Goal: Use online tool/utility: Utilize a website feature to perform a specific function

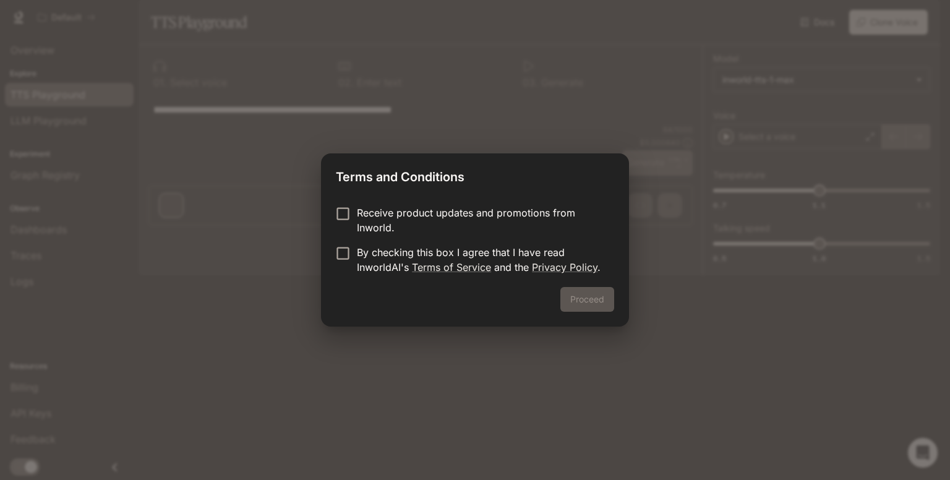
click at [406, 221] on p "Receive product updates and promotions from Inworld." at bounding box center [480, 220] width 247 height 30
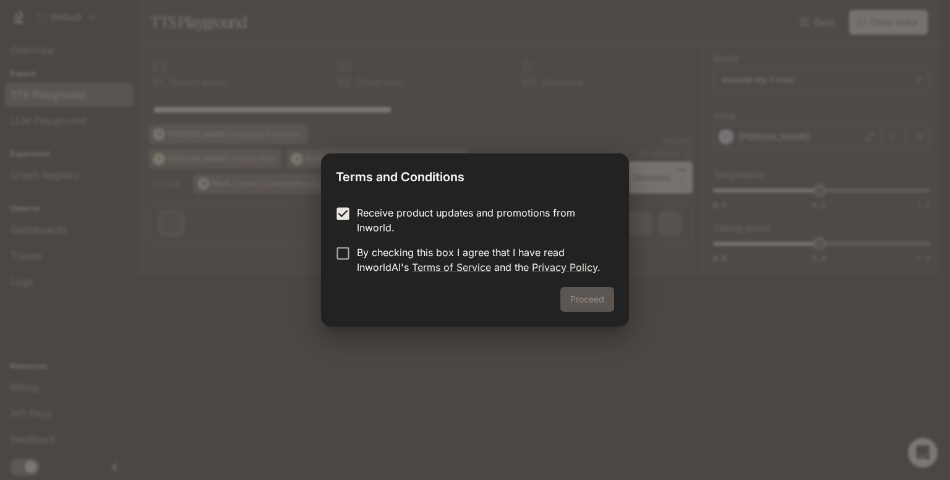
click at [384, 220] on p "Receive product updates and promotions from Inworld." at bounding box center [480, 220] width 247 height 30
drag, startPoint x: 371, startPoint y: 241, endPoint x: 361, endPoint y: 258, distance: 19.9
click at [361, 258] on form "Receive product updates and promotions from Inworld. By checking this box I agr…" at bounding box center [475, 239] width 278 height 69
click at [361, 258] on p "By checking this box I agree that I have read InworldAI's Terms of Service and …" at bounding box center [480, 260] width 247 height 30
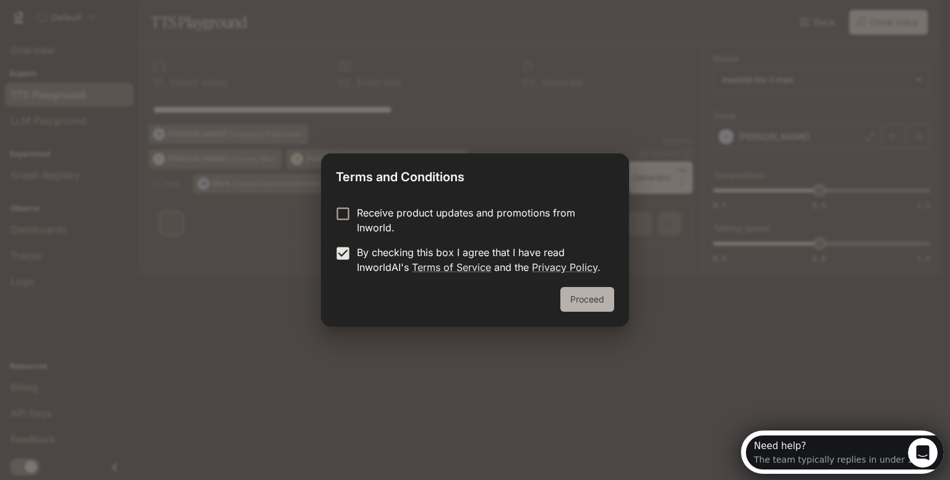
click at [574, 289] on button "Proceed" at bounding box center [587, 299] width 54 height 25
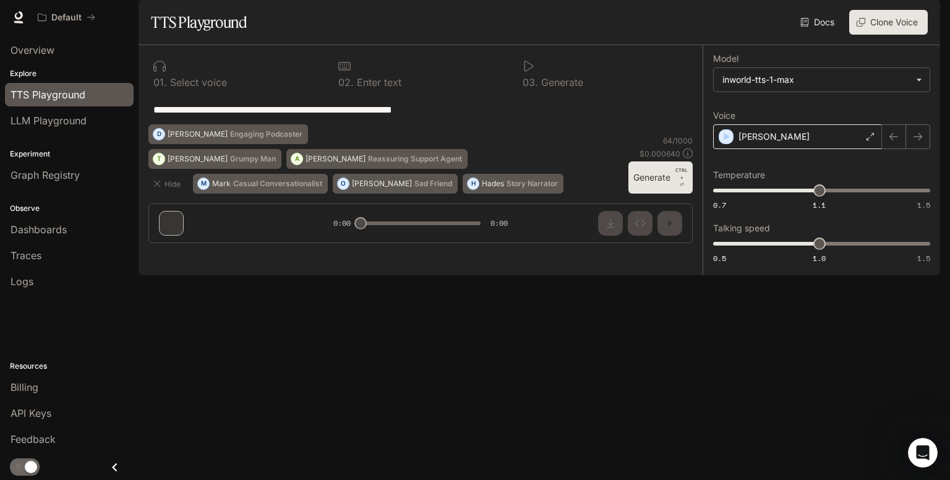
click at [813, 149] on div "[PERSON_NAME]" at bounding box center [797, 136] width 169 height 25
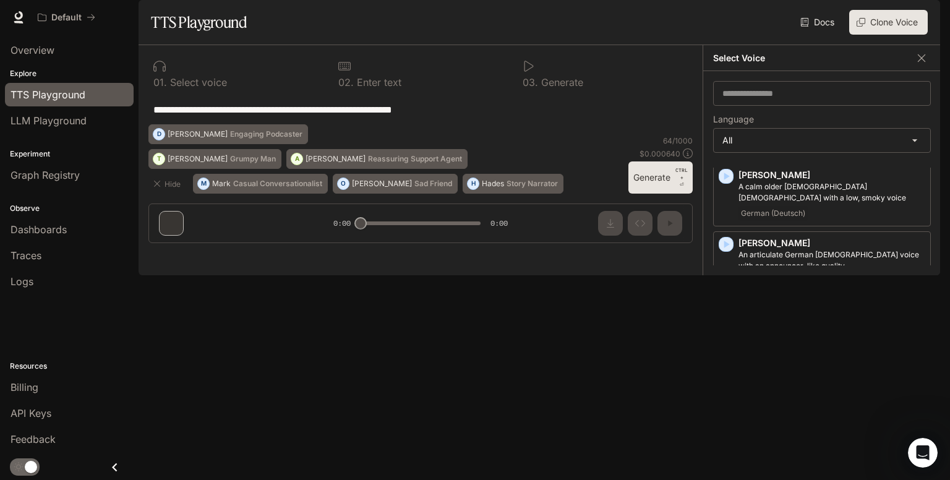
scroll to position [1289, 0]
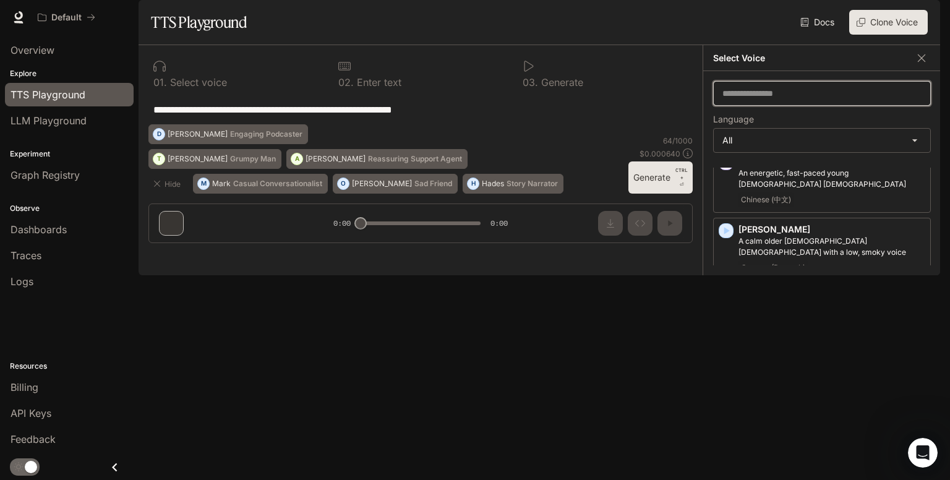
click at [749, 100] on input "text" at bounding box center [822, 93] width 216 height 12
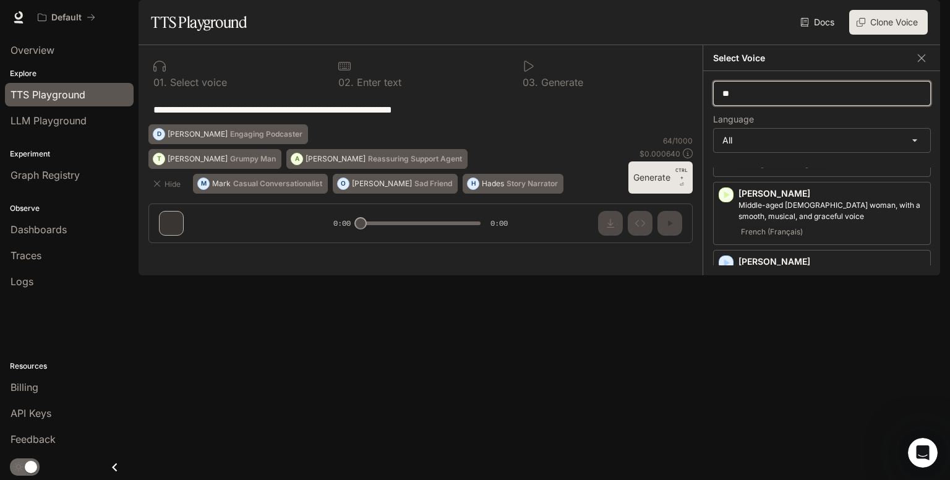
scroll to position [91, 0]
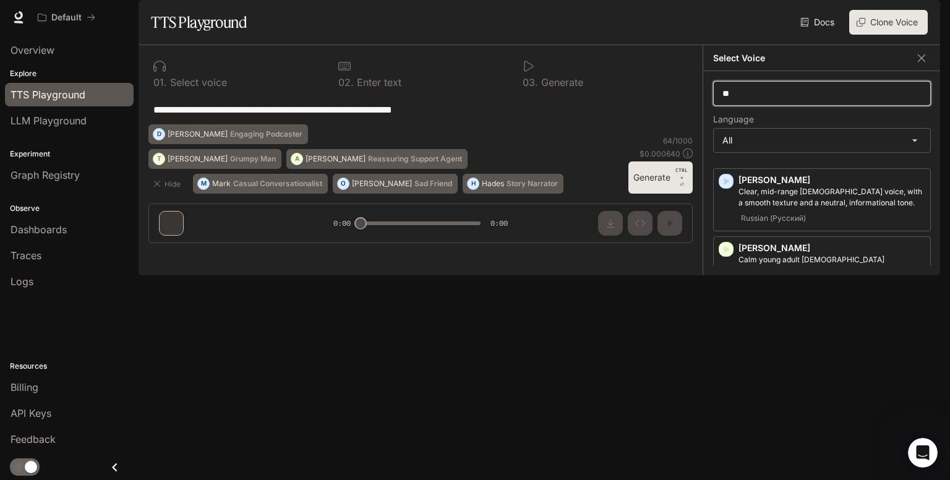
type input "***"
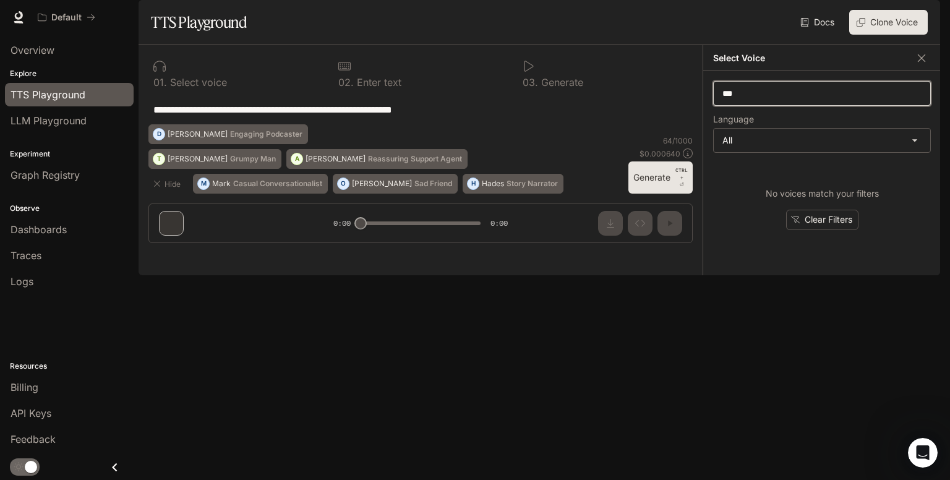
scroll to position [0, 0]
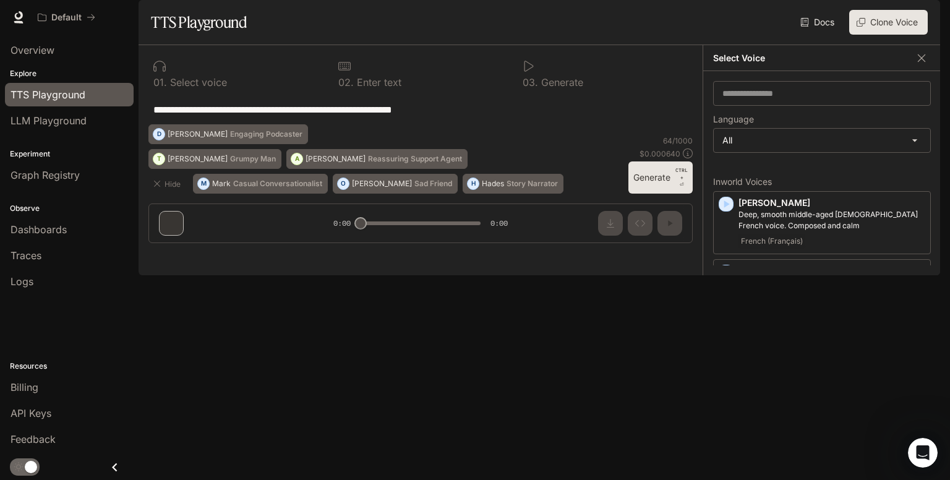
click at [761, 128] on label "Language" at bounding box center [822, 122] width 218 height 12
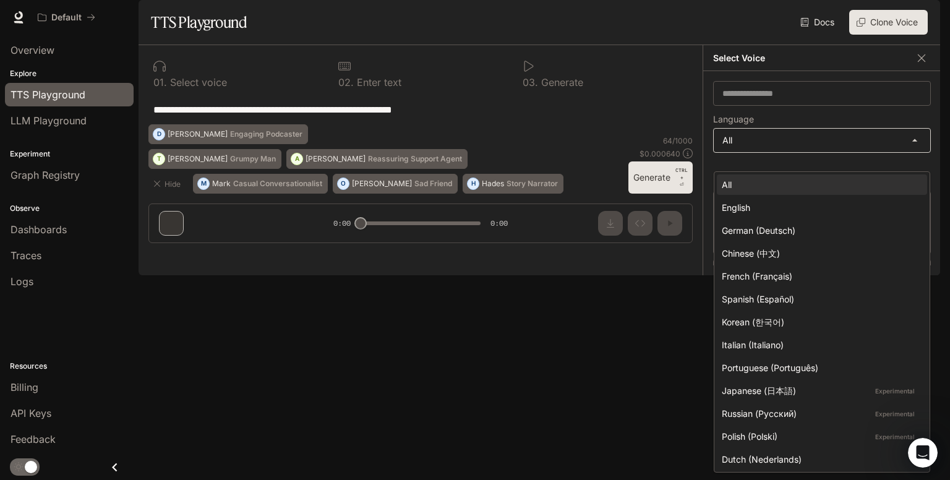
click at [756, 174] on body "**********" at bounding box center [475, 240] width 950 height 480
click at [775, 212] on div "English" at bounding box center [819, 207] width 195 height 13
type input "*****"
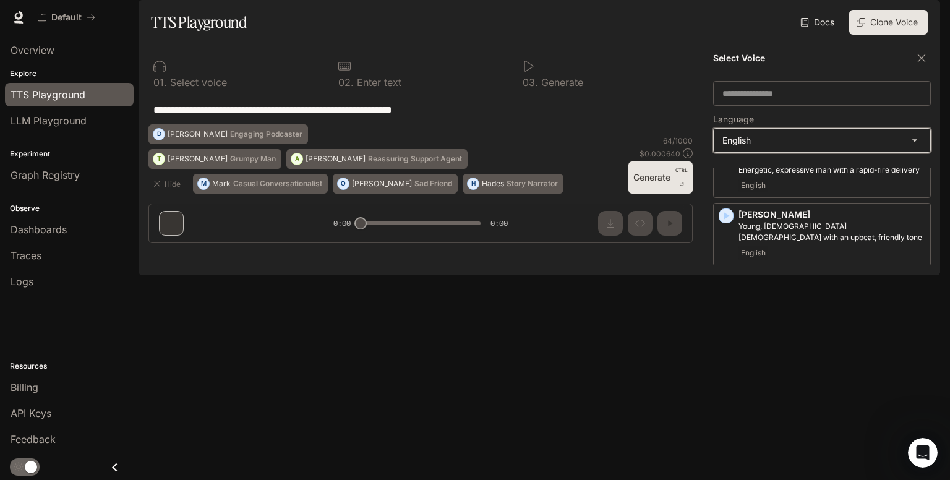
scroll to position [774, 0]
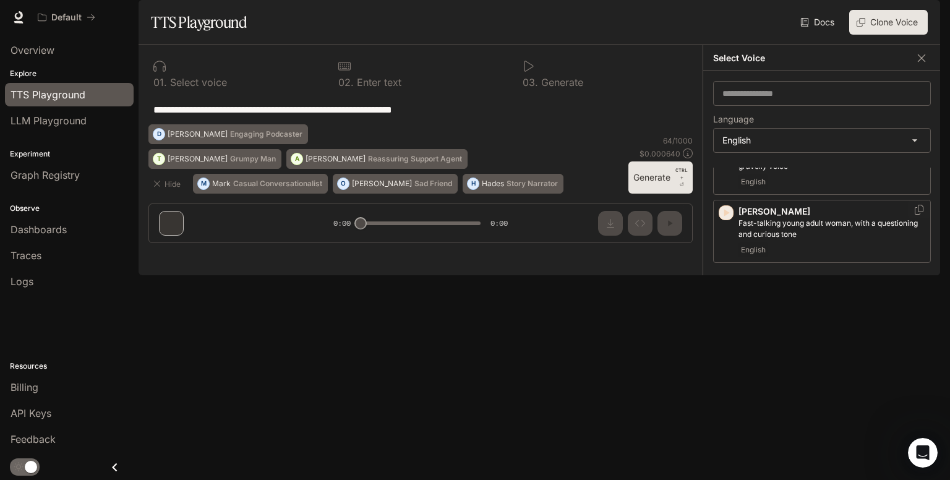
click at [726, 216] on icon "button" at bounding box center [727, 212] width 6 height 7
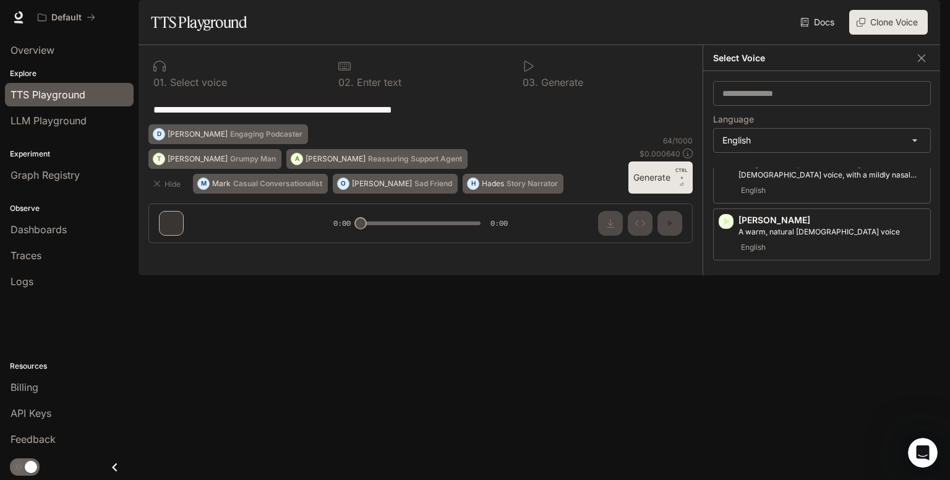
scroll to position [0, 0]
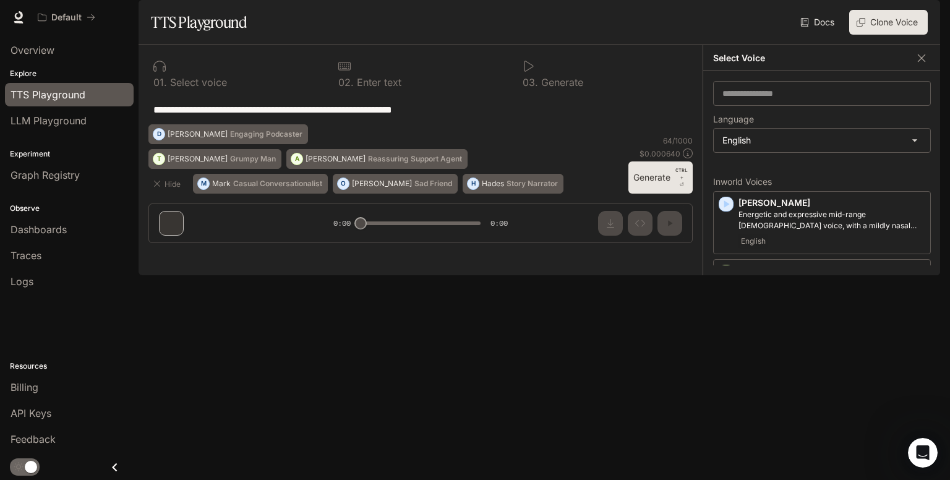
click at [482, 124] on div "**********" at bounding box center [420, 110] width 544 height 30
click at [40, 382] on div "Billing" at bounding box center [69, 387] width 117 height 15
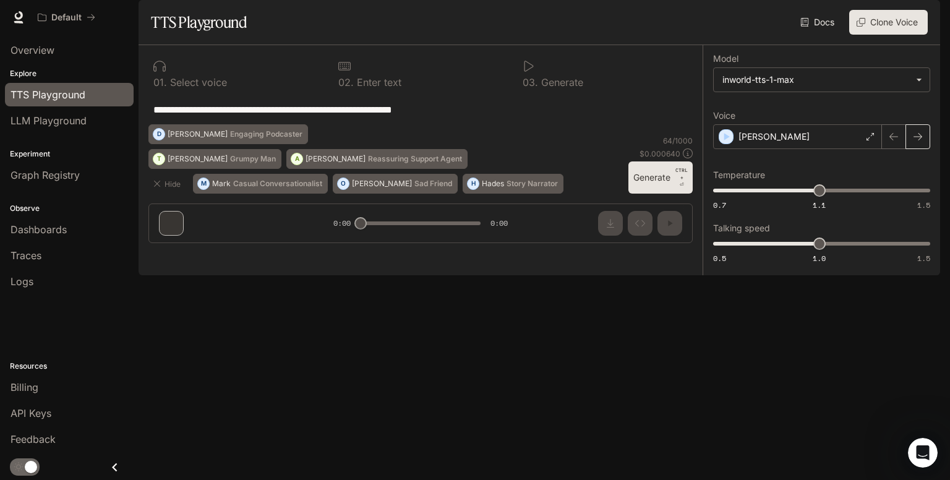
click at [920, 140] on icon "button" at bounding box center [917, 136] width 9 height 7
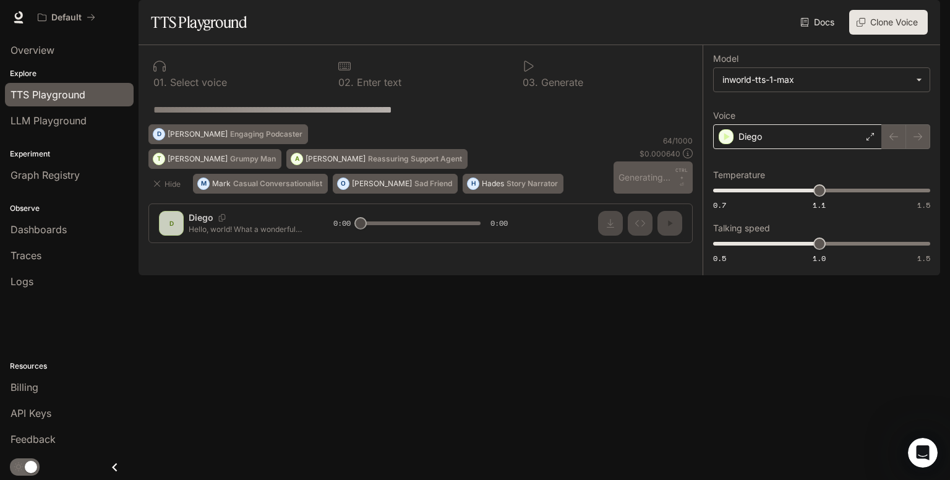
click at [863, 149] on div "Diego" at bounding box center [797, 136] width 169 height 25
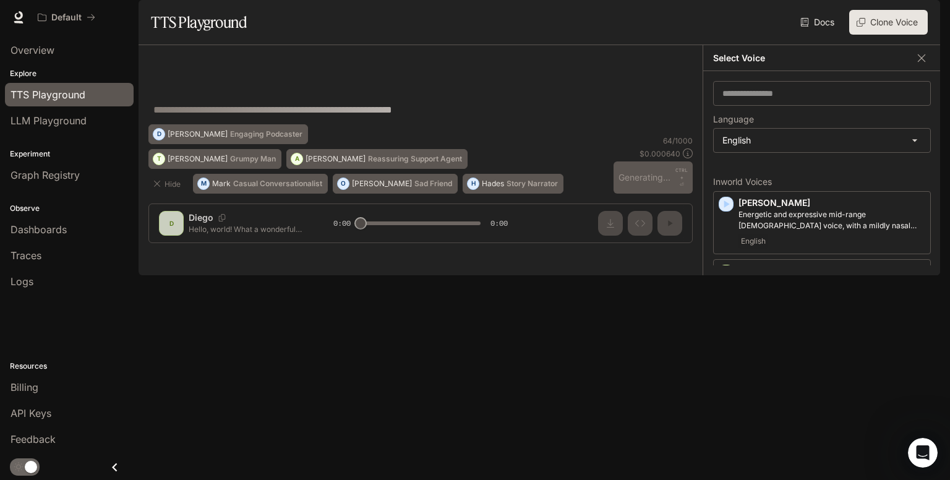
click at [863, 175] on body "**********" at bounding box center [475, 240] width 950 height 480
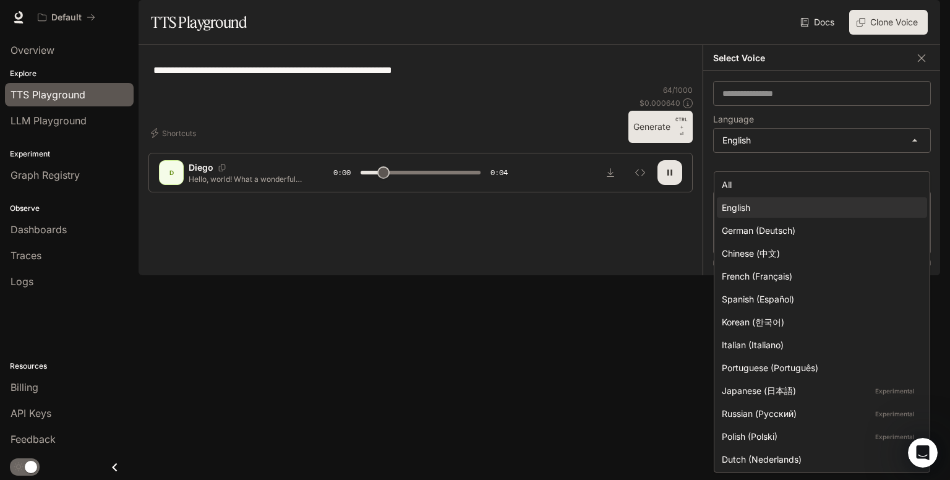
type input "***"
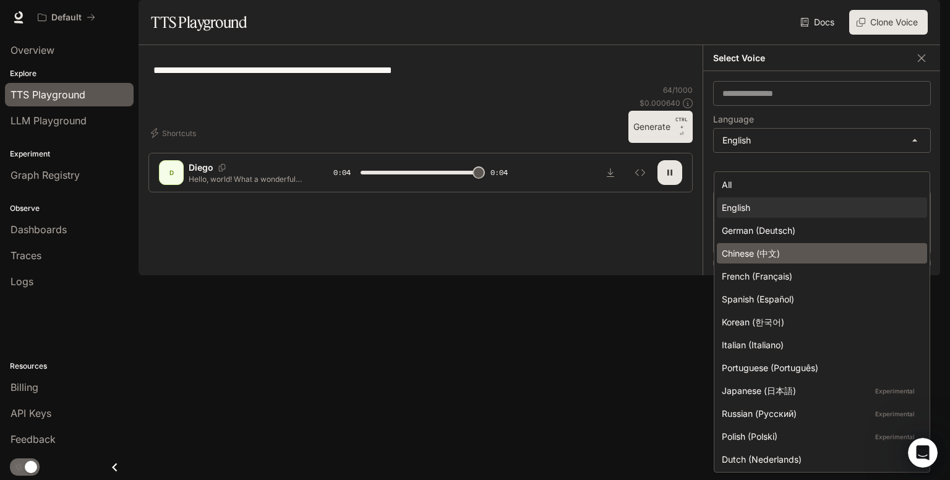
type input "*"
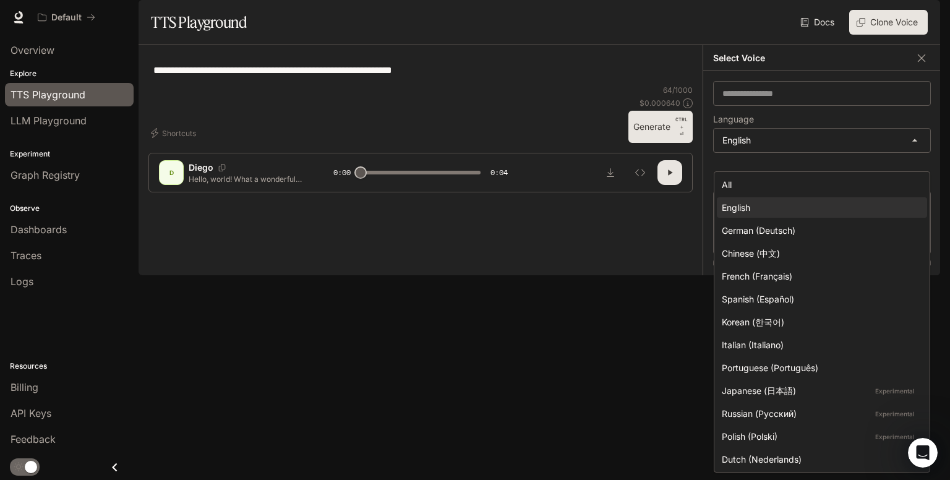
click at [691, 200] on div at bounding box center [475, 240] width 950 height 480
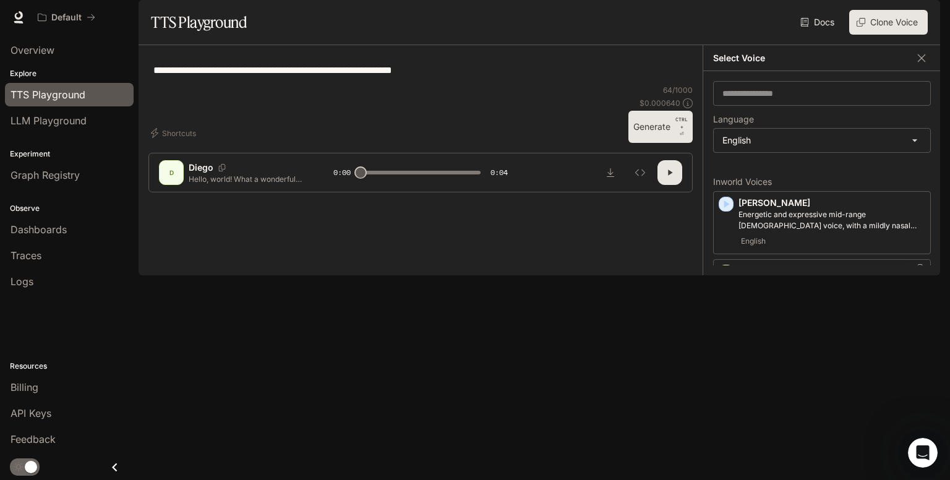
click at [725, 276] on icon "button" at bounding box center [727, 271] width 6 height 7
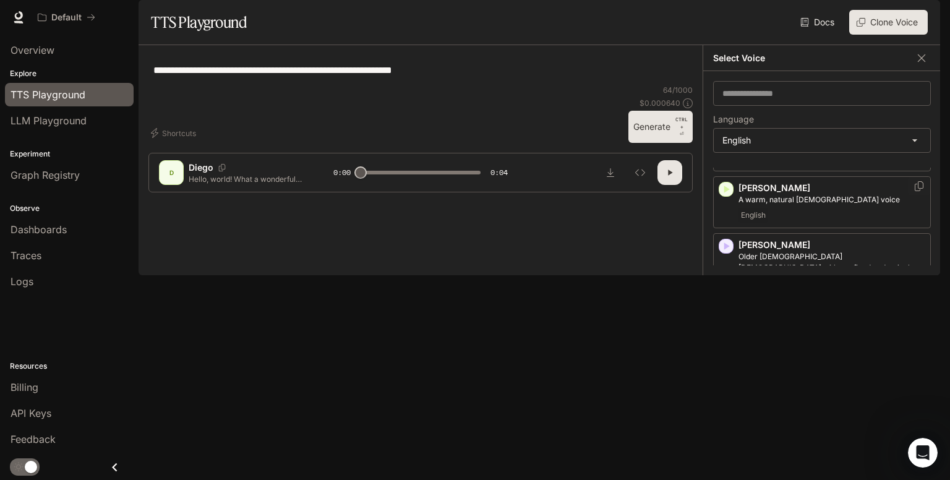
scroll to position [84, 0]
click at [725, 249] on icon "button" at bounding box center [727, 244] width 6 height 7
click at [720, 319] on icon "button" at bounding box center [726, 313] width 12 height 12
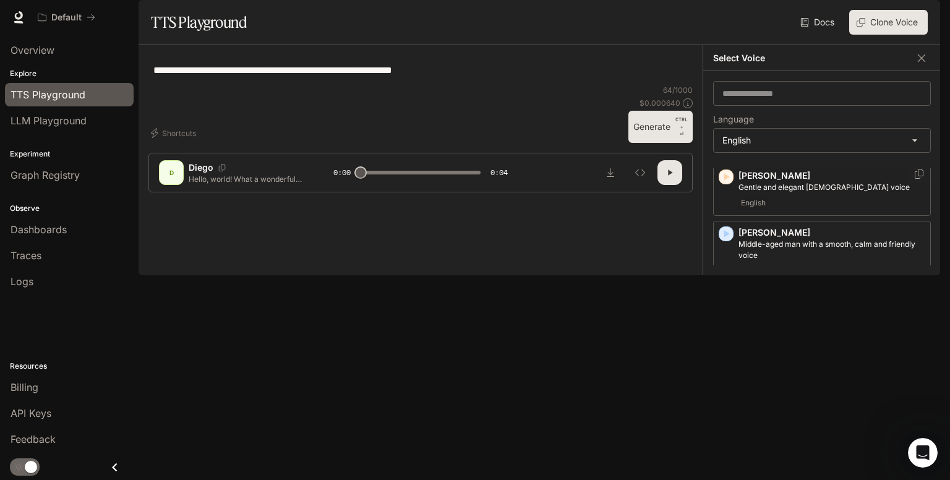
scroll to position [227, 0]
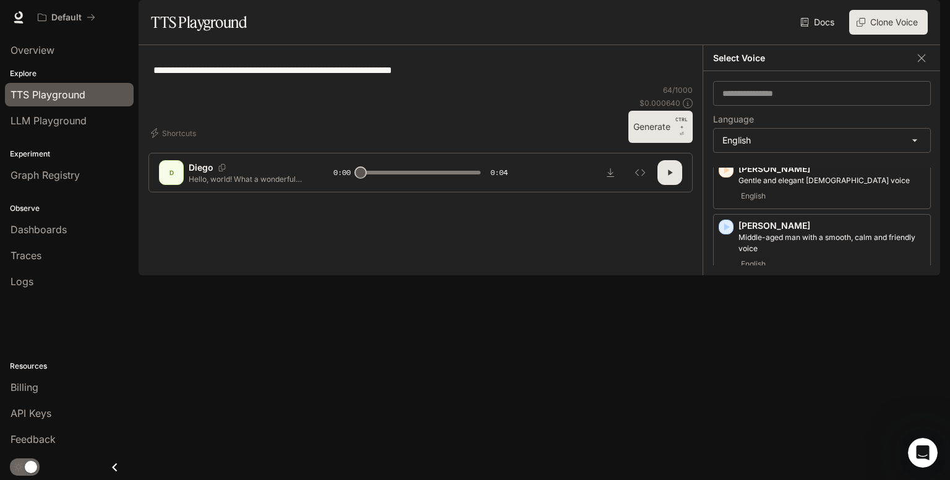
click at [724, 299] on icon "button" at bounding box center [727, 294] width 6 height 7
click at [726, 396] on div "[PERSON_NAME] [DEMOGRAPHIC_DATA] with a fast-talking, emphatic and streetwise t…" at bounding box center [822, 381] width 218 height 63
